Goal: Transaction & Acquisition: Purchase product/service

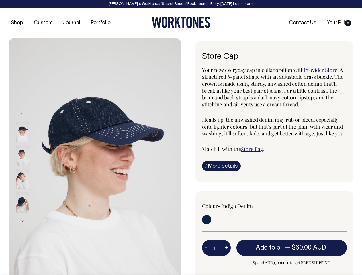
click at [95, 157] on img at bounding box center [95, 167] width 173 height 259
click at [30, 167] on div at bounding box center [30, 179] width 29 height 24
click at [22, 114] on button "Previous" at bounding box center [22, 114] width 9 height 13
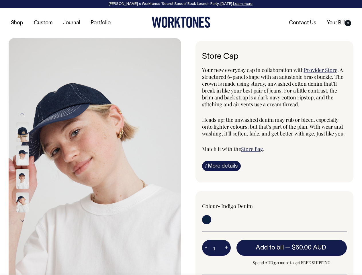
click at [30, 191] on div at bounding box center [30, 203] width 29 height 24
click at [22, 221] on button "Next" at bounding box center [22, 220] width 9 height 13
click at [206, 248] on button "-" at bounding box center [206, 247] width 8 height 11
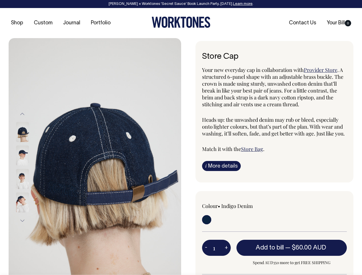
click at [226, 248] on button "+" at bounding box center [226, 247] width 9 height 11
type input "2"
click at [292, 248] on span "— $60.00 AUD" at bounding box center [306, 248] width 42 height 6
